Goal: Information Seeking & Learning: Learn about a topic

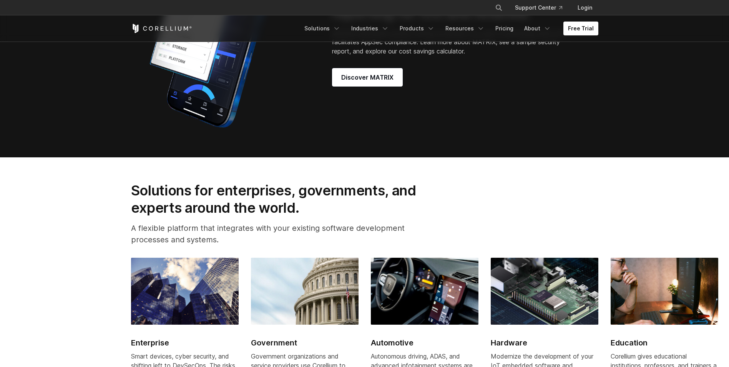
scroll to position [769, 0]
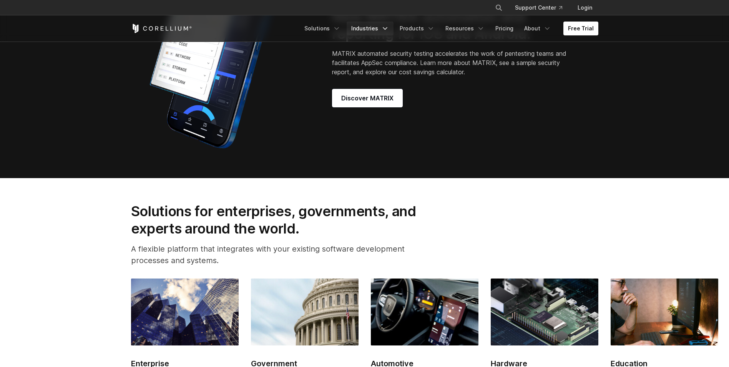
click at [375, 26] on link "Industries" at bounding box center [370, 29] width 47 height 14
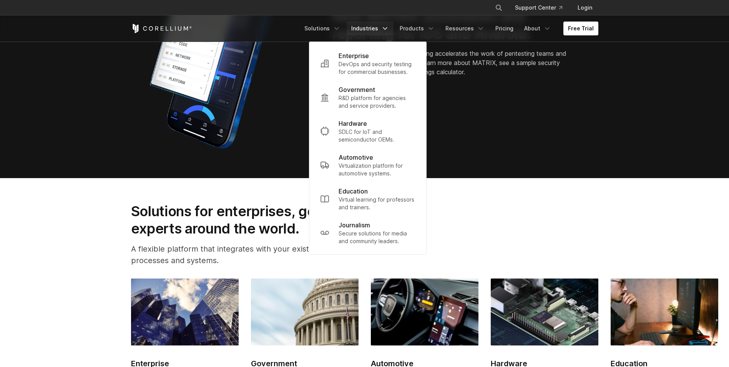
click at [90, 166] on section "New MATRIX automation and reporting for iOS and Android. MATRIX automated secur…" at bounding box center [364, 57] width 729 height 241
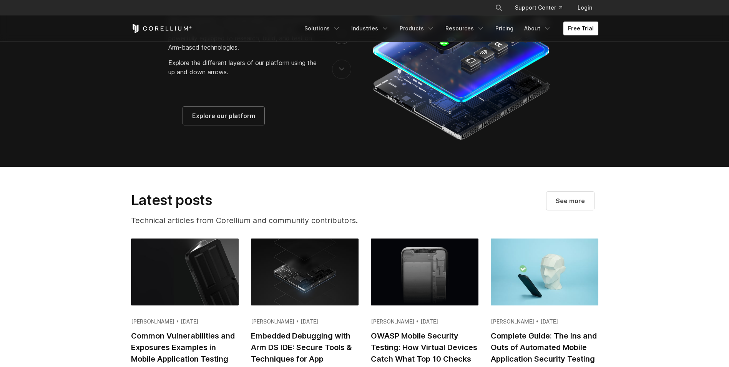
scroll to position [1307, 0]
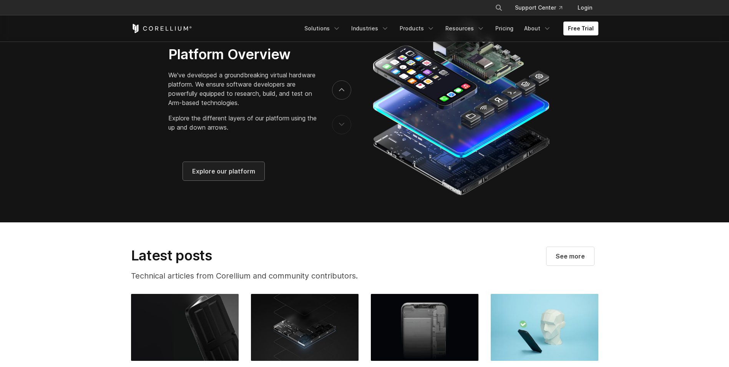
click at [206, 173] on link "Explore our platform" at bounding box center [224, 171] width 82 height 18
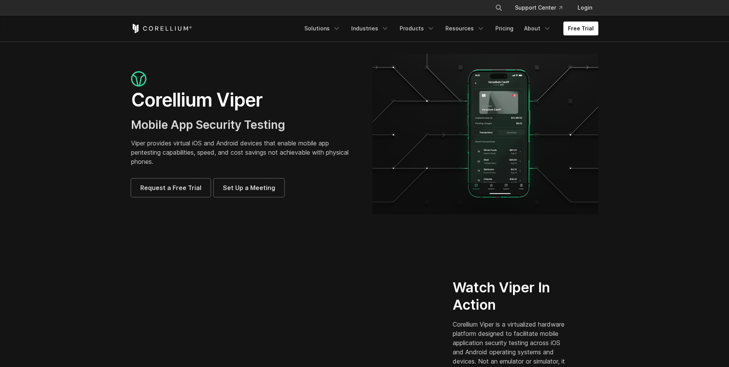
click at [100, 68] on section "Corellium Viper Mobile App Security Testing Viper provides virtual iOS and Andr…" at bounding box center [364, 137] width 729 height 191
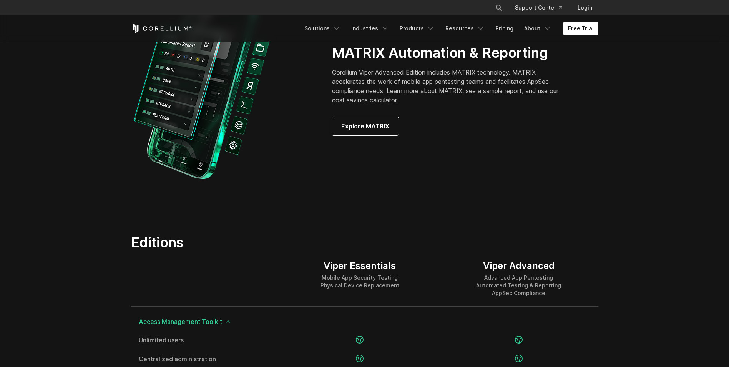
scroll to position [769, 0]
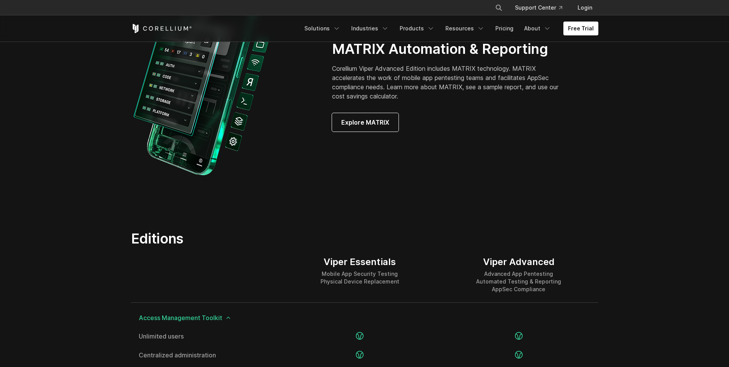
click at [105, 65] on section "MATRIX Automation & Reporting Corellium Viper Advanced Edition includes MATRIX …" at bounding box center [364, 86] width 729 height 238
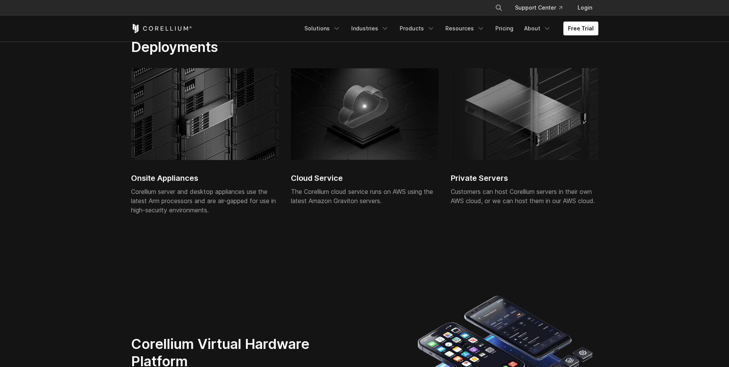
scroll to position [1769, 0]
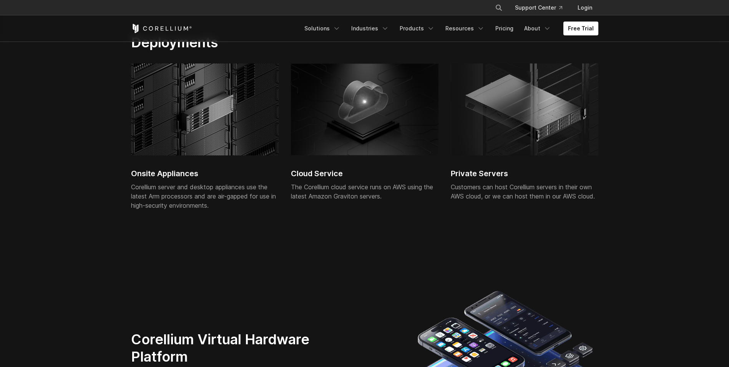
click at [104, 108] on section "Deployments Onsite Appliances Corellium server and desktop appliances use the l…" at bounding box center [364, 135] width 729 height 253
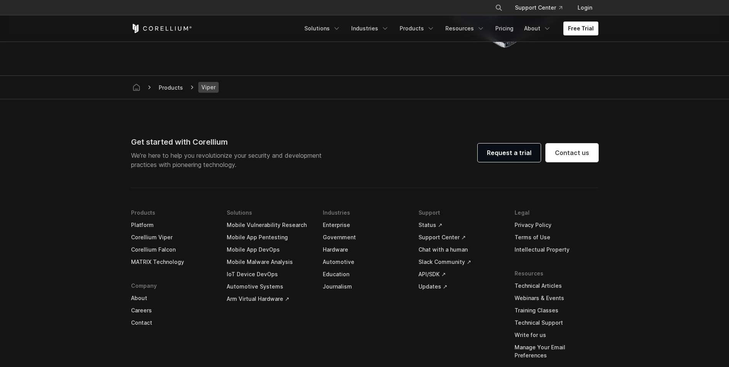
scroll to position [2192, 0]
click at [165, 235] on link "Corellium Viper" at bounding box center [173, 237] width 84 height 12
